Goal: Task Accomplishment & Management: Use online tool/utility

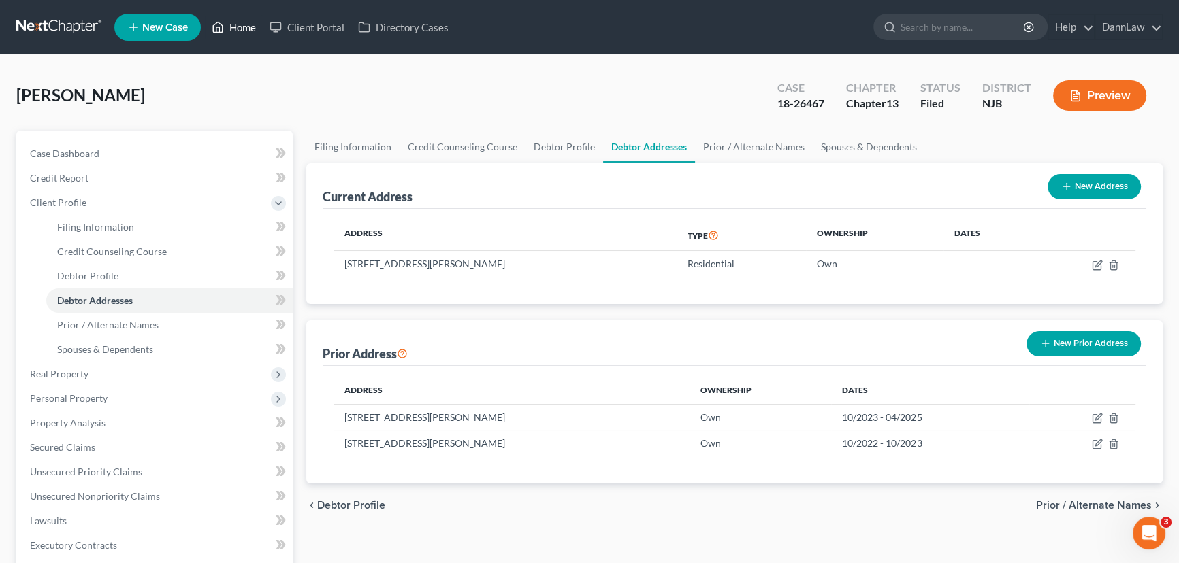
click at [250, 31] on link "Home" at bounding box center [234, 27] width 58 height 24
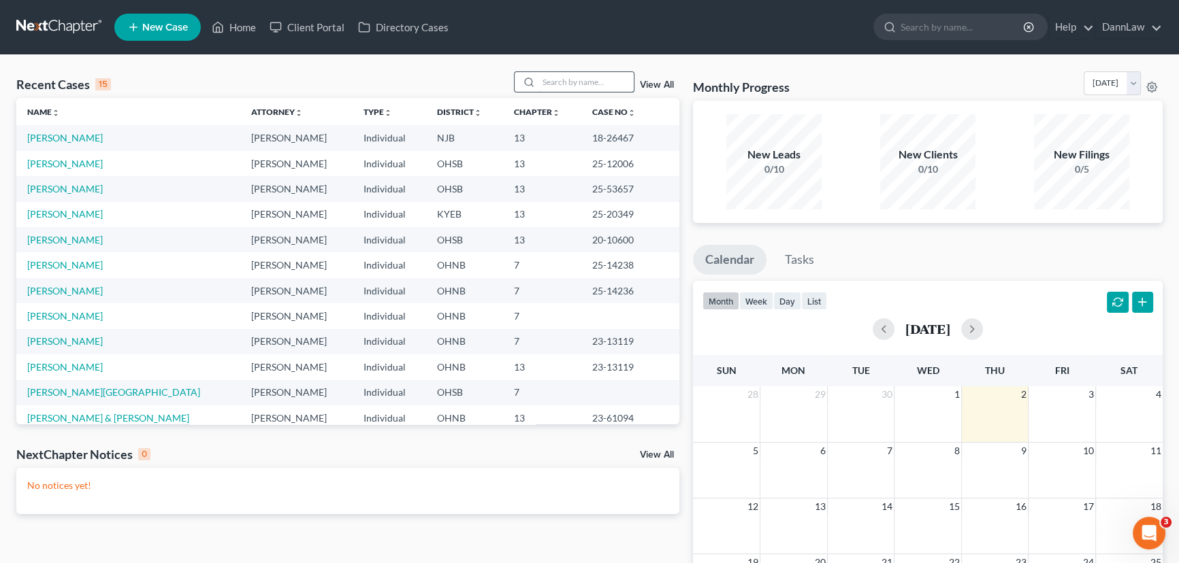
click at [581, 88] on input "search" at bounding box center [585, 82] width 95 height 20
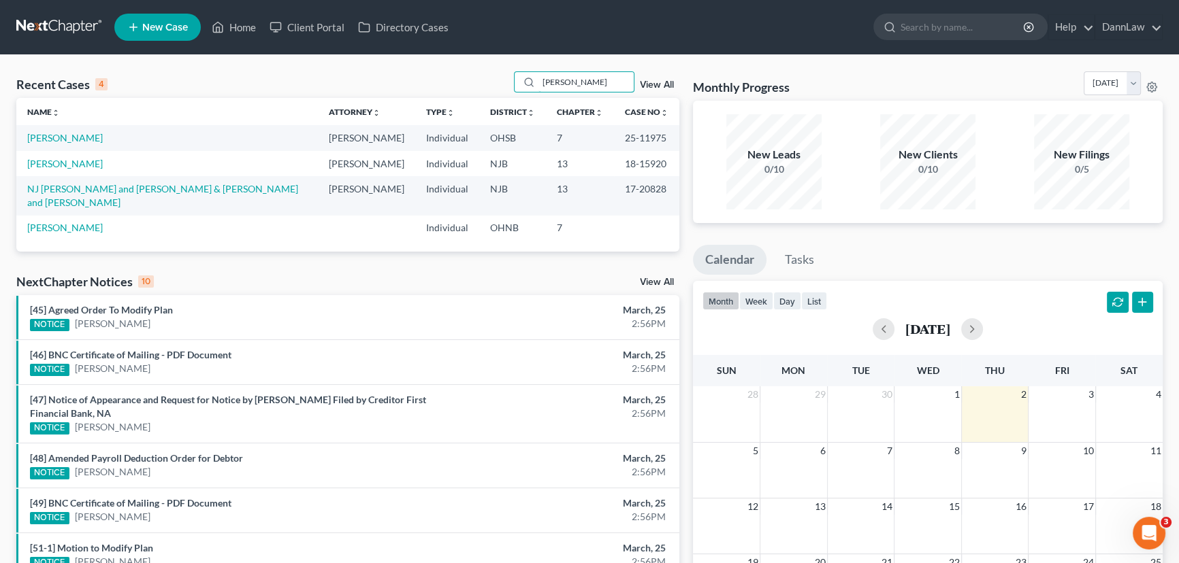
type input "scott"
click at [59, 130] on td "Scott, Charles" at bounding box center [166, 137] width 301 height 25
click at [61, 136] on link "Scott, Charles" at bounding box center [65, 138] width 76 height 12
select select "0"
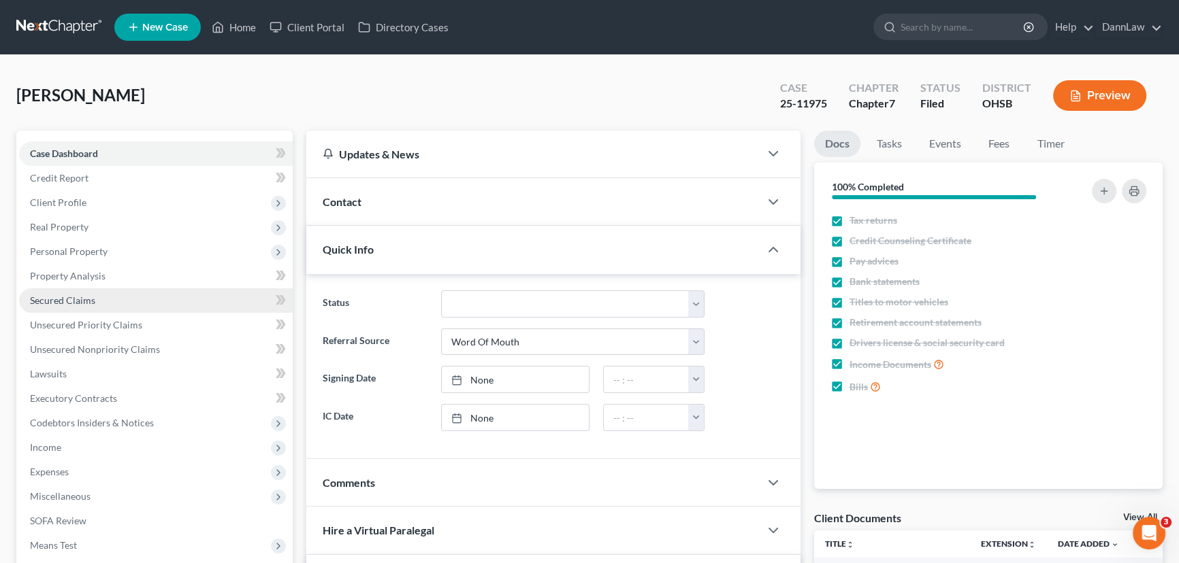
click at [82, 293] on link "Secured Claims" at bounding box center [156, 301] width 274 height 24
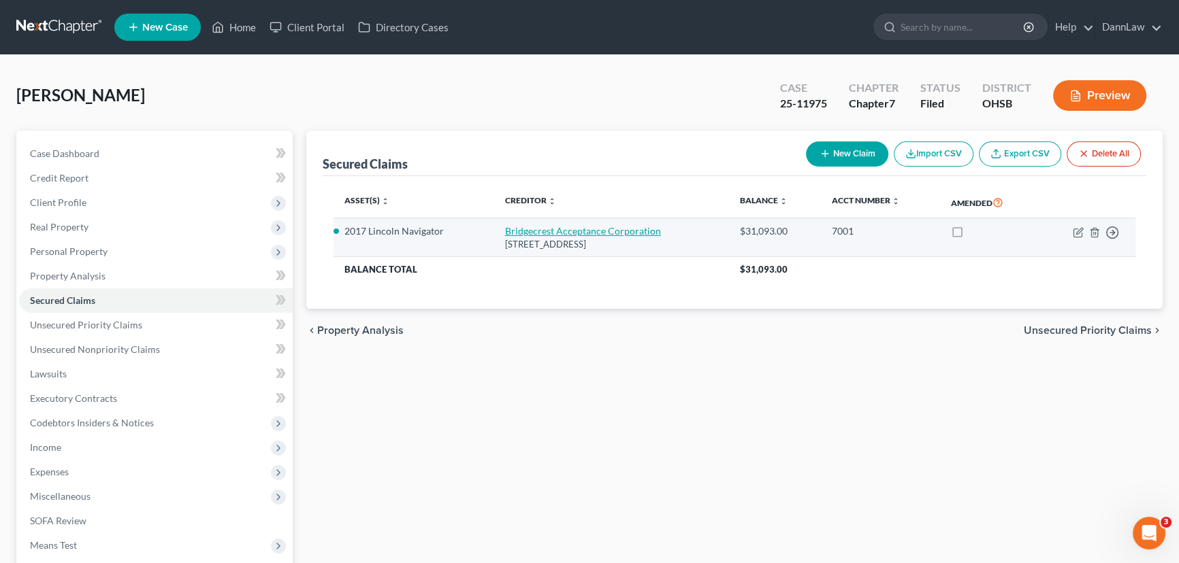
click at [544, 225] on link "Bridgecrest Acceptance Corporation" at bounding box center [583, 231] width 156 height 12
select select "3"
select select "0"
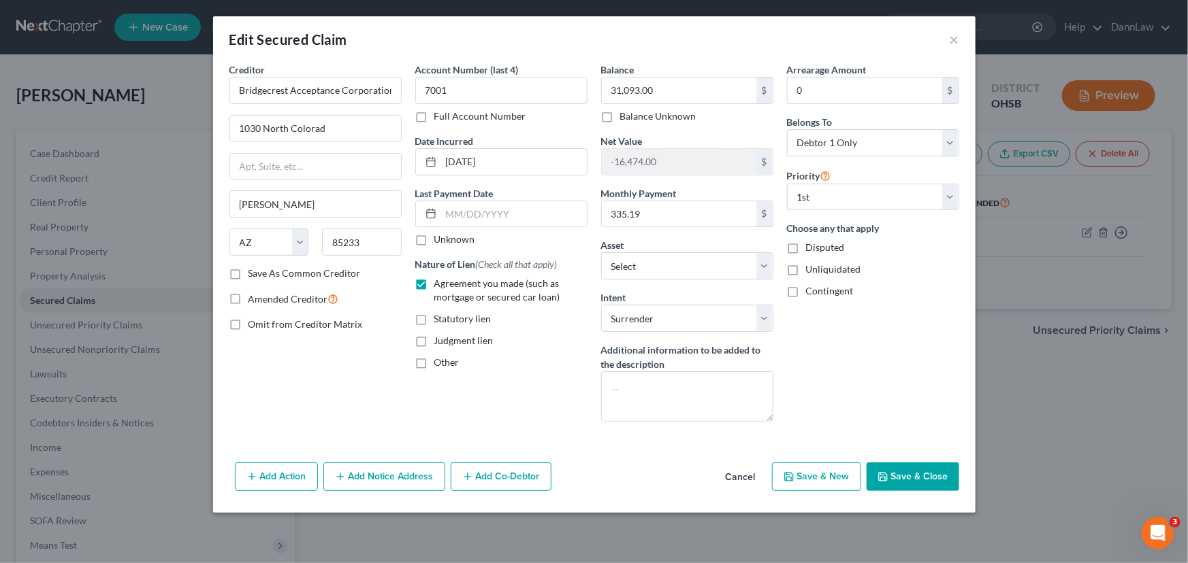
click at [888, 456] on div "Creditor * Bridgecrest Acceptance Corporation 1030 North Colorad Gilbert State …" at bounding box center [594, 260] width 762 height 395
click at [879, 465] on button "Save & Close" at bounding box center [912, 477] width 93 height 29
